Goal: Information Seeking & Learning: Learn about a topic

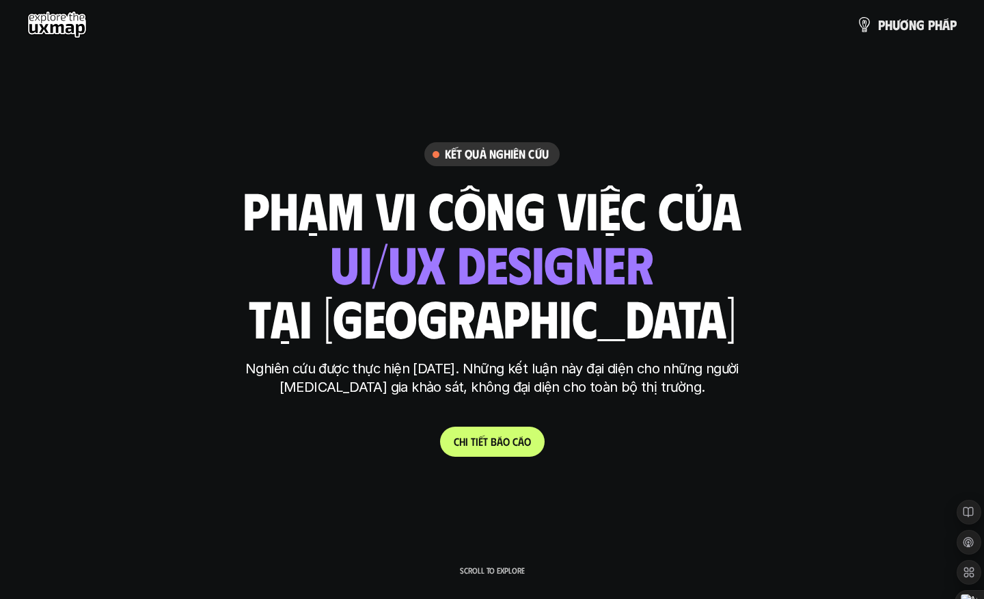
click at [498, 442] on span "á" at bounding box center [500, 441] width 6 height 13
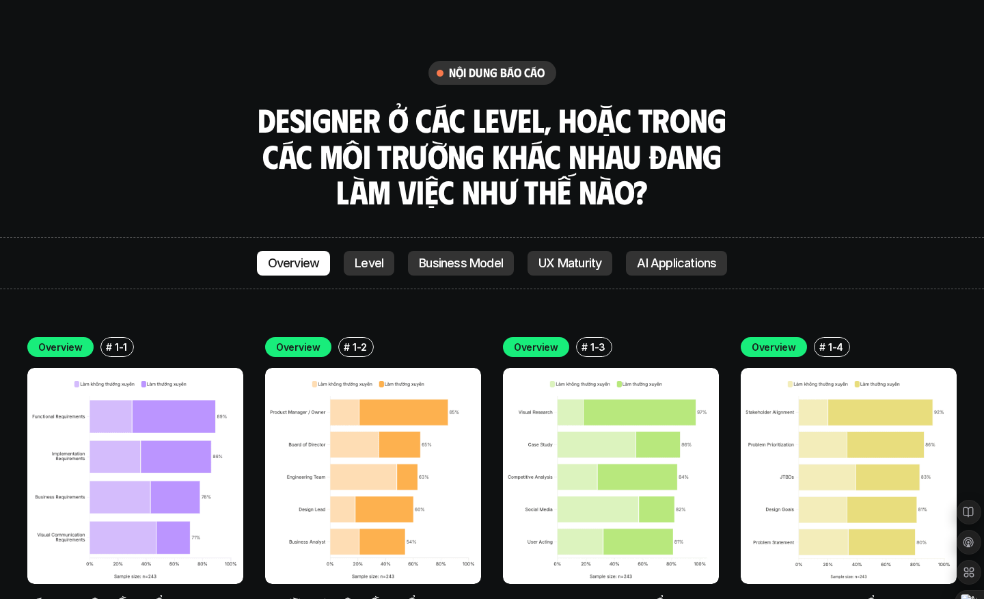
scroll to position [3960, 0]
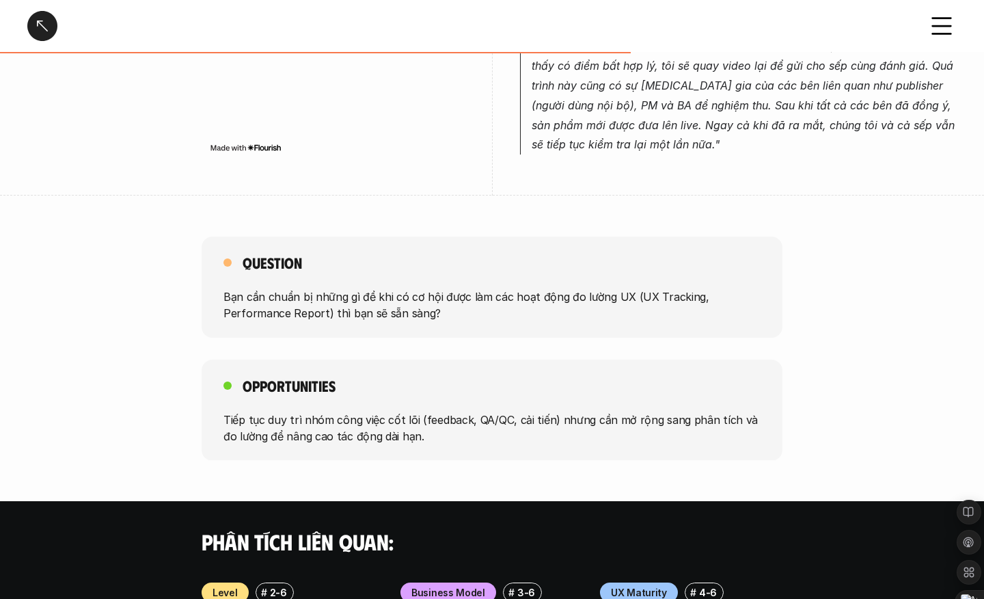
scroll to position [781, 0]
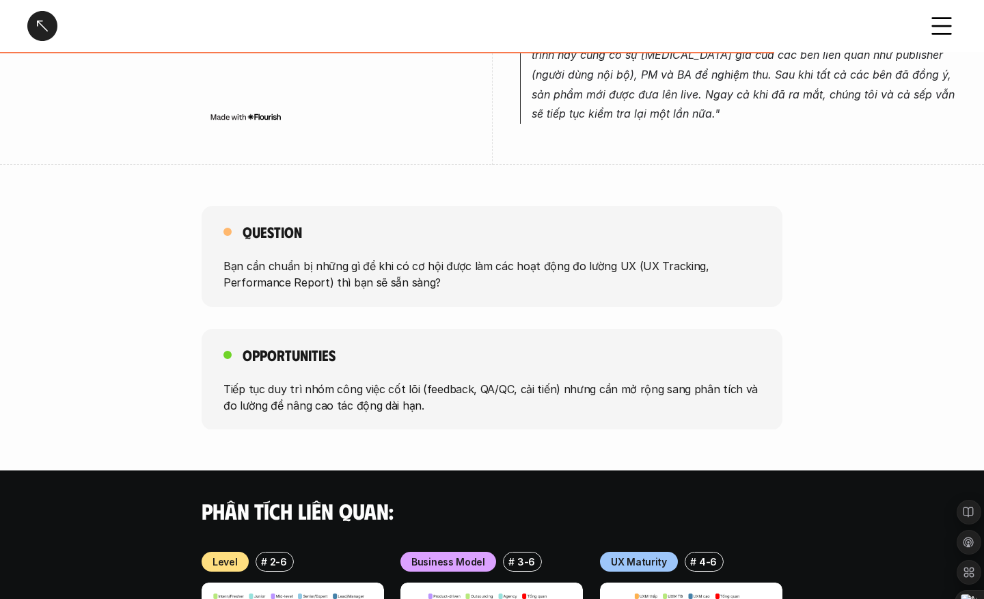
click at [522, 258] on p "Bạn cần chuẩn bị những gì để khi có cơ hội được làm các hoạt động đo lường UX (…" at bounding box center [492, 274] width 537 height 33
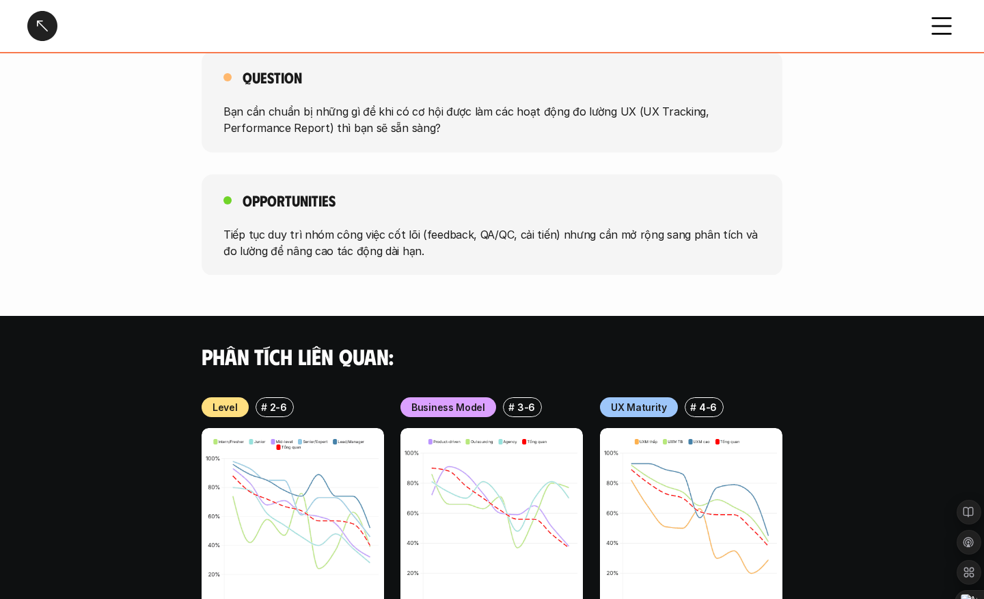
scroll to position [1050, 0]
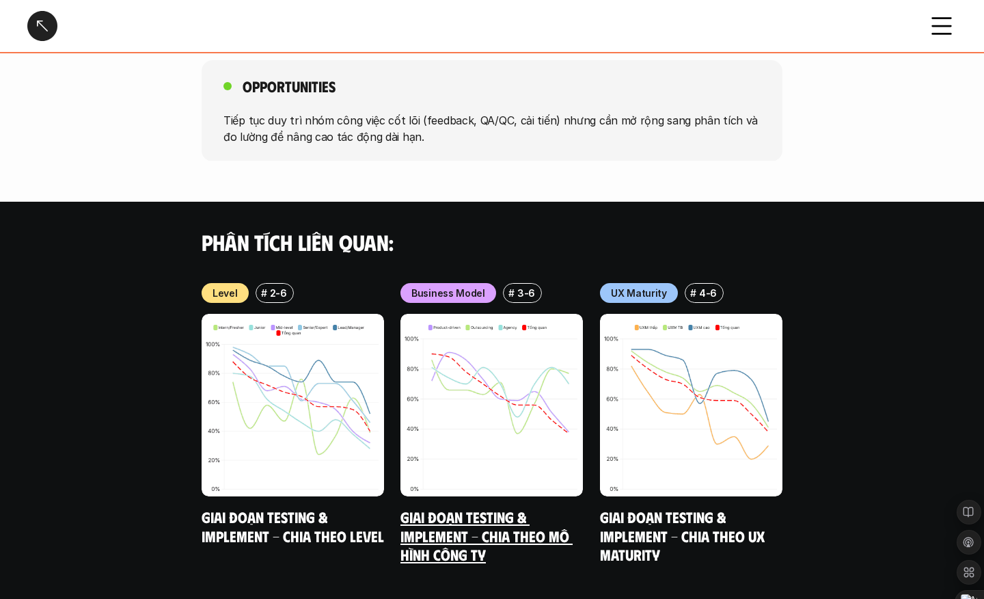
click at [464, 537] on link "Giai đoạn Testing & Implement - Chia theo mô hình công ty" at bounding box center [487, 535] width 172 height 56
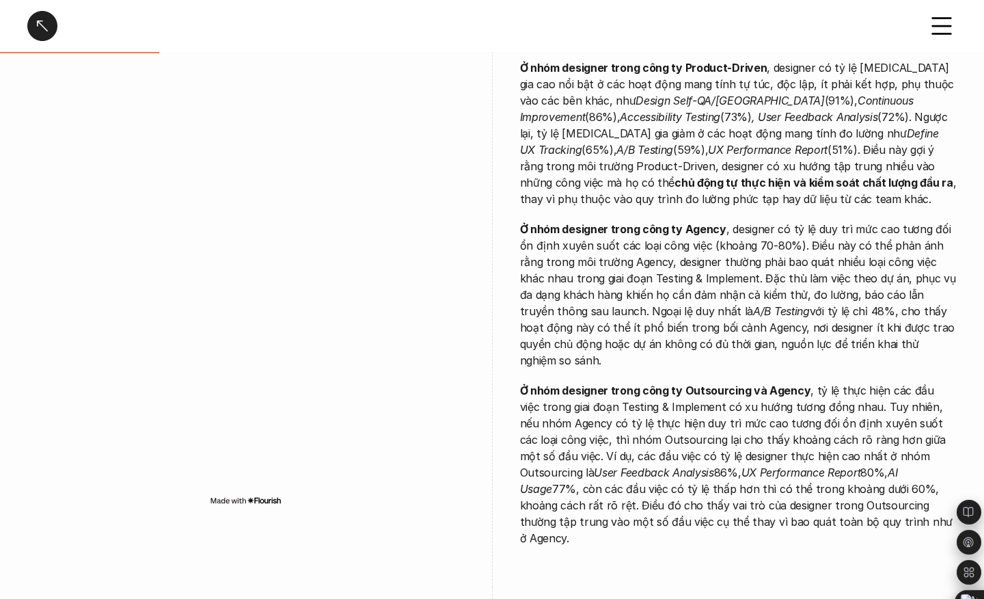
scroll to position [447, 0]
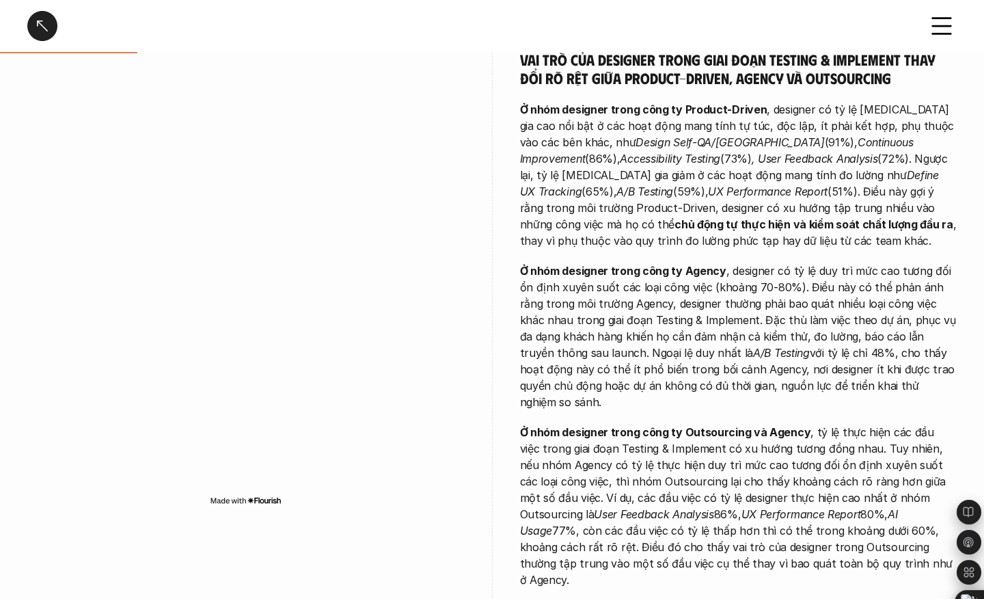
click at [928, 27] on icon at bounding box center [942, 26] width 30 height 30
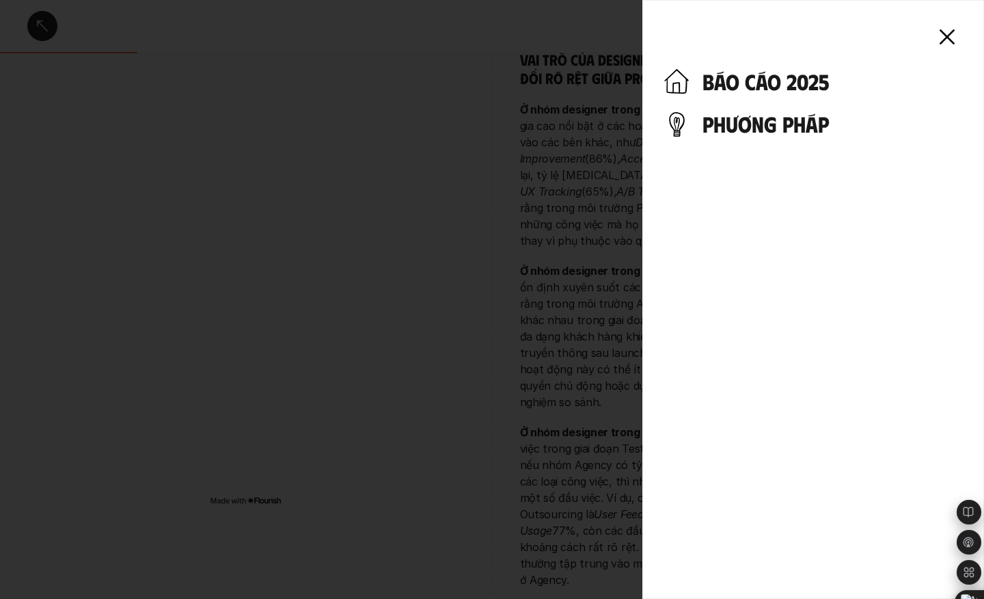
click at [781, 143] on div "báo cáo 2025 phương pháp" at bounding box center [814, 299] width 342 height 599
click at [782, 131] on h4 "phương pháp" at bounding box center [833, 124] width 260 height 26
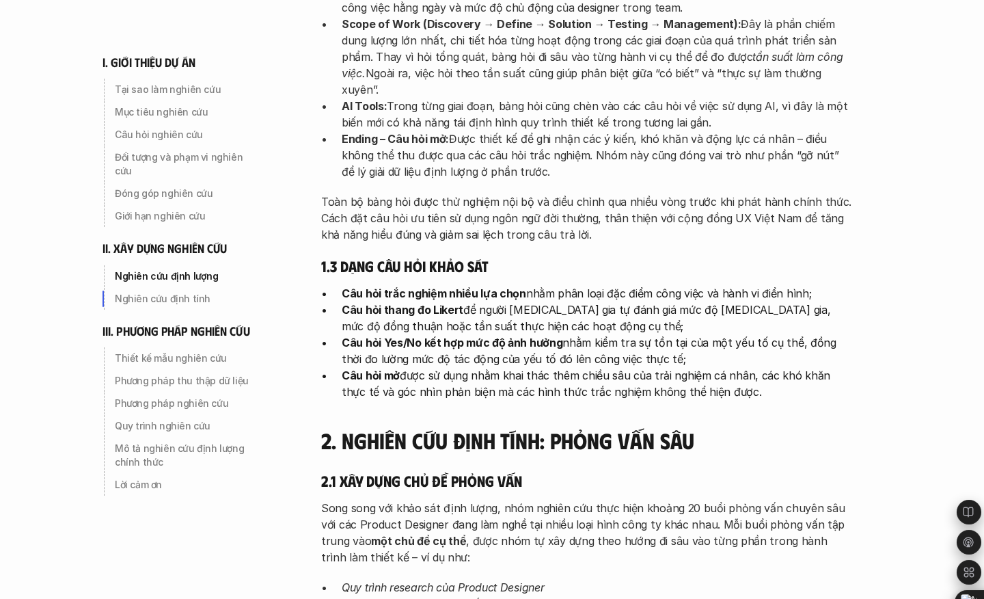
scroll to position [2362, 0]
